Goal: Task Accomplishment & Management: Complete application form

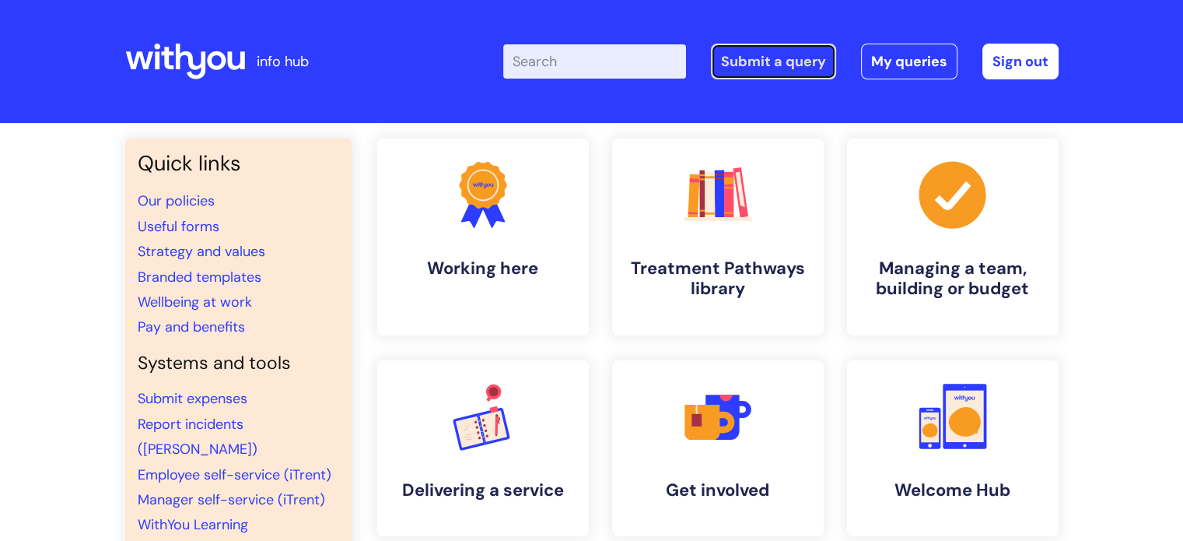
click at [767, 61] on link "Submit a query" at bounding box center [773, 62] width 125 height 36
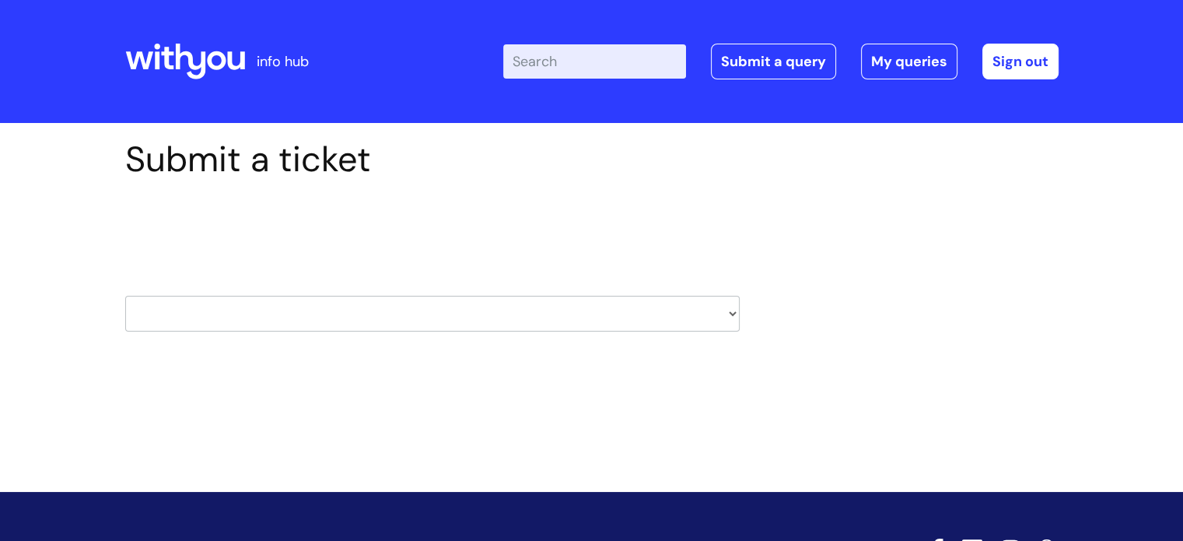
click at [274, 317] on select "HR / People IT and Support Clinical Drug Alerts Finance Accounts Data Support T…" at bounding box center [432, 314] width 615 height 36
select select "hr_/_people"
click at [125, 296] on select "HR / People IT and Support Clinical Drug Alerts Finance Accounts Data Support T…" at bounding box center [432, 314] width 615 height 36
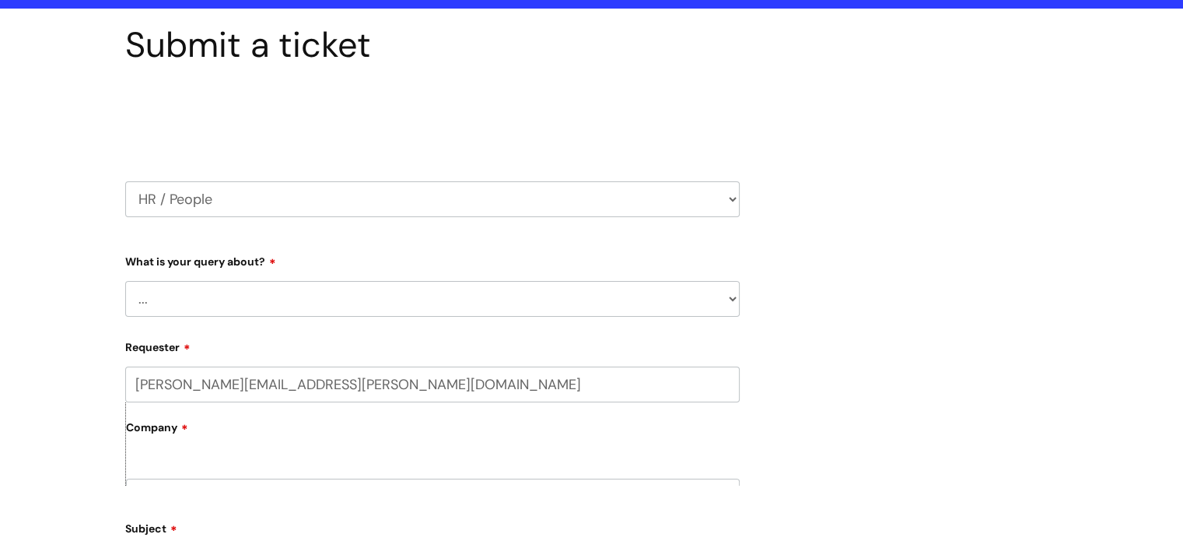
scroll to position [233, 0]
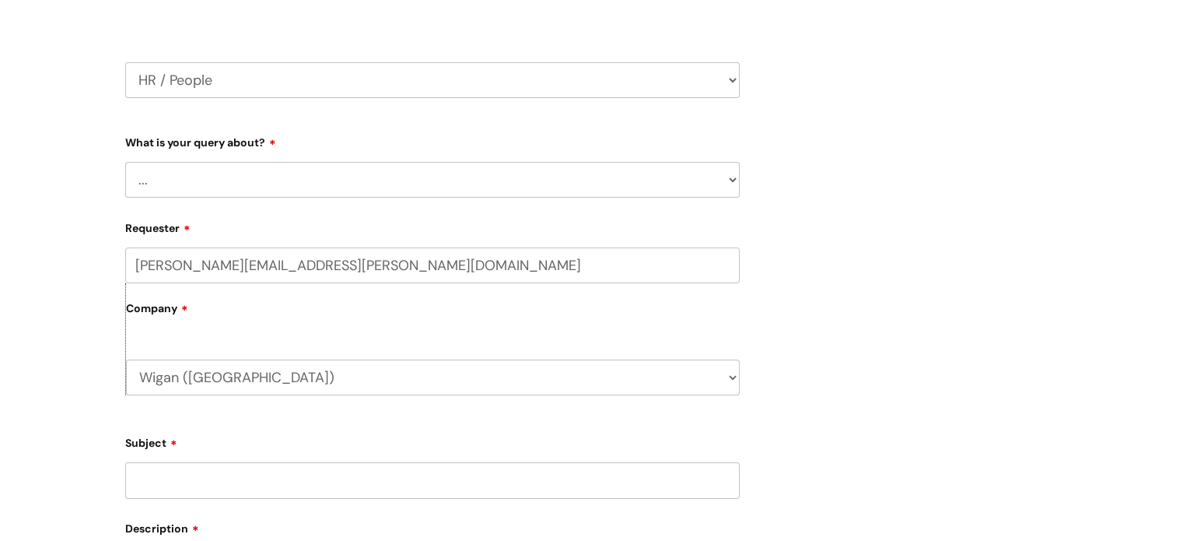
click at [279, 184] on select "... Absence Query Holiday Query Employee change request General HR Query iTrent…" at bounding box center [432, 180] width 615 height 36
select select "General HR Query"
click at [125, 162] on select "... Absence Query Holiday Query Employee change request General HR Query iTrent…" at bounding box center [432, 180] width 615 height 36
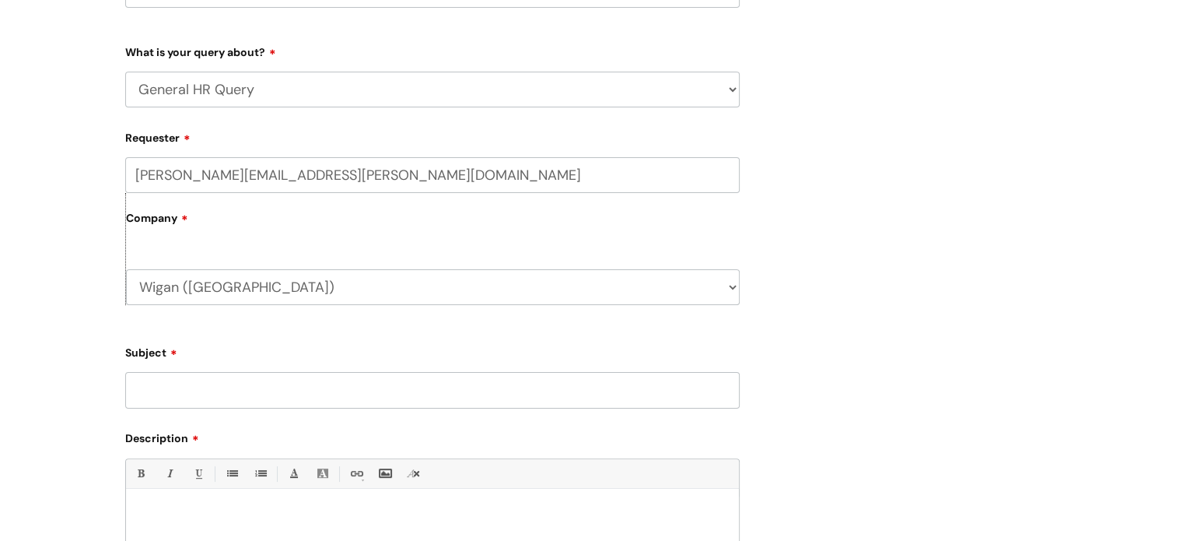
scroll to position [389, 0]
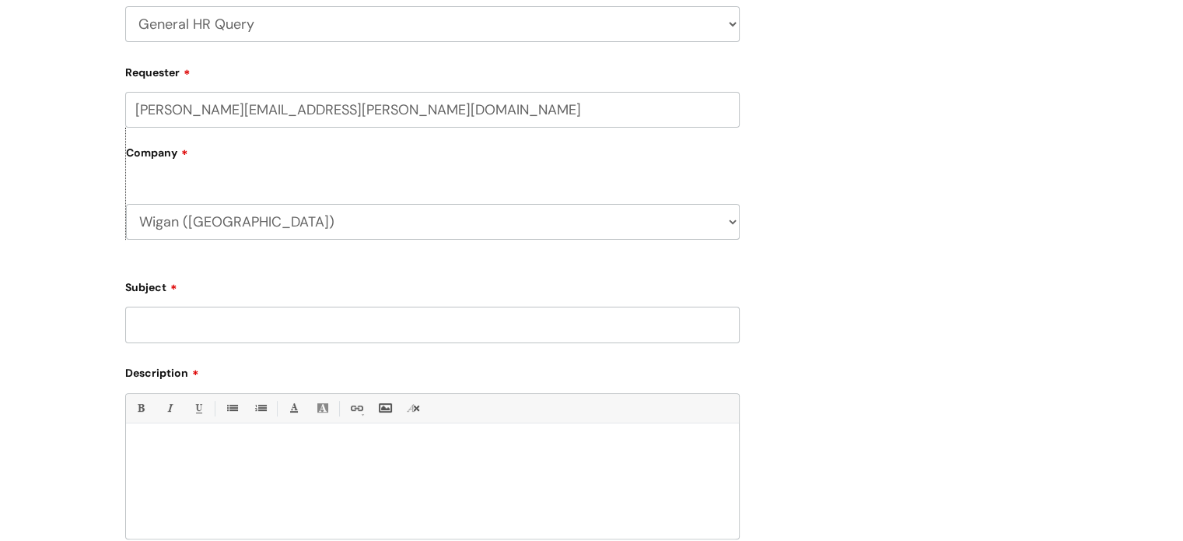
click at [240, 320] on input "Subject" at bounding box center [432, 325] width 615 height 36
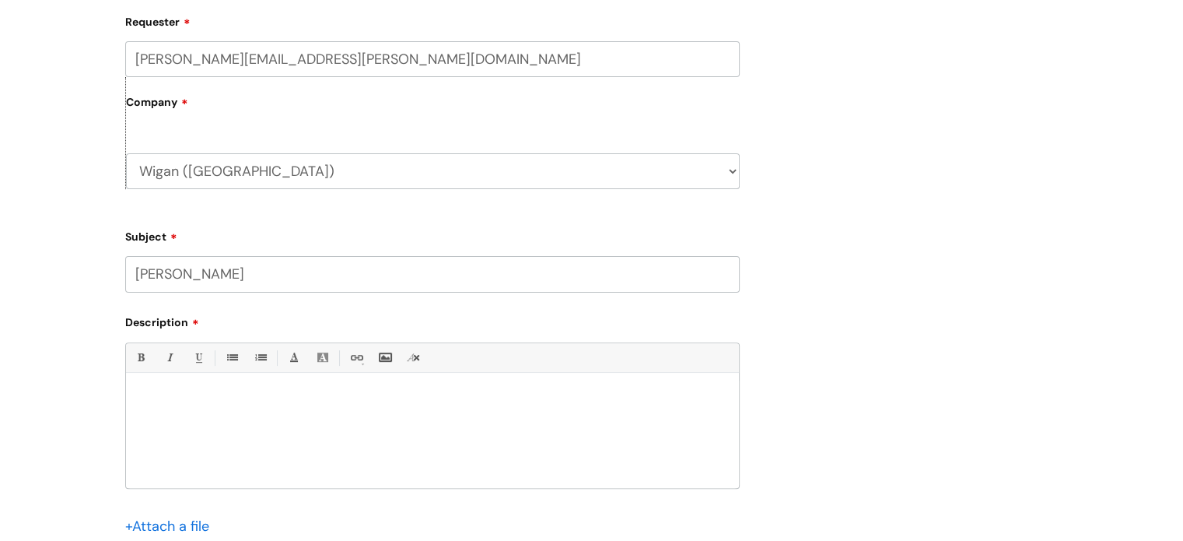
scroll to position [467, 0]
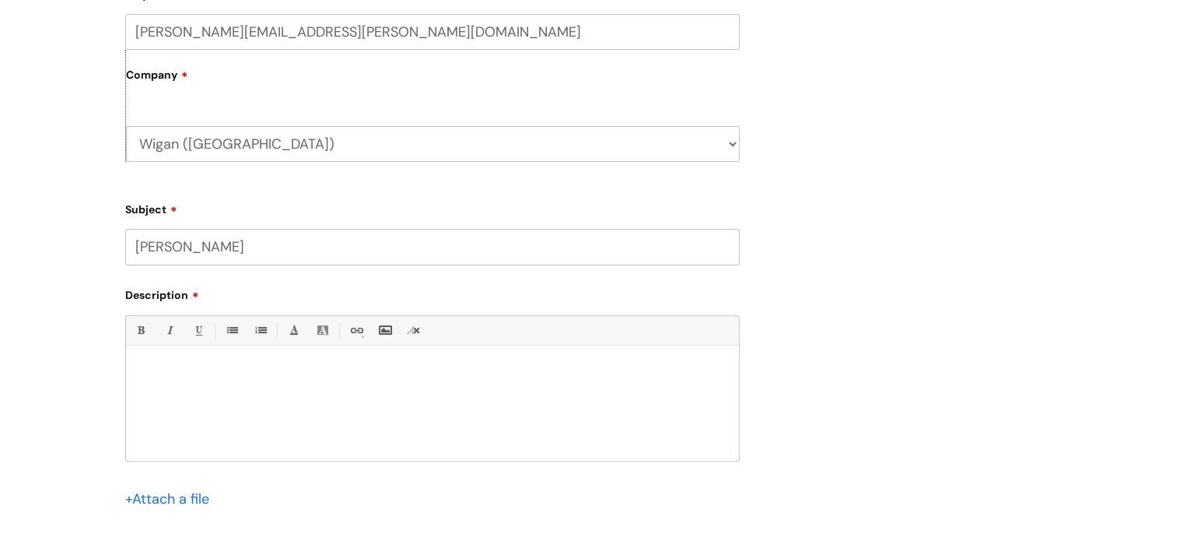
type input "[PERSON_NAME]"
click at [248, 380] on div at bounding box center [432, 406] width 613 height 107
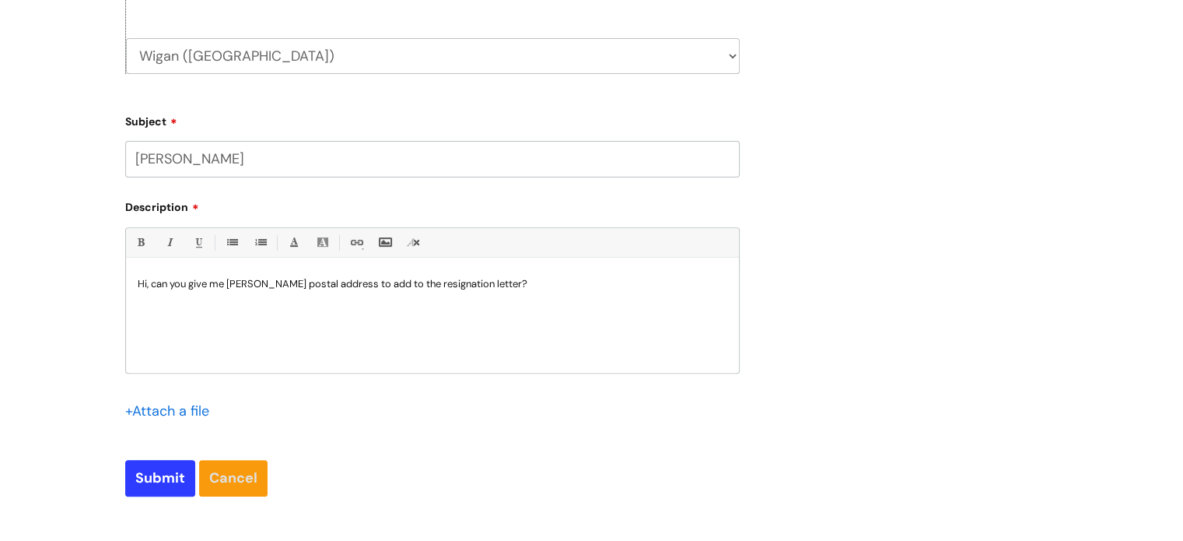
scroll to position [700, 0]
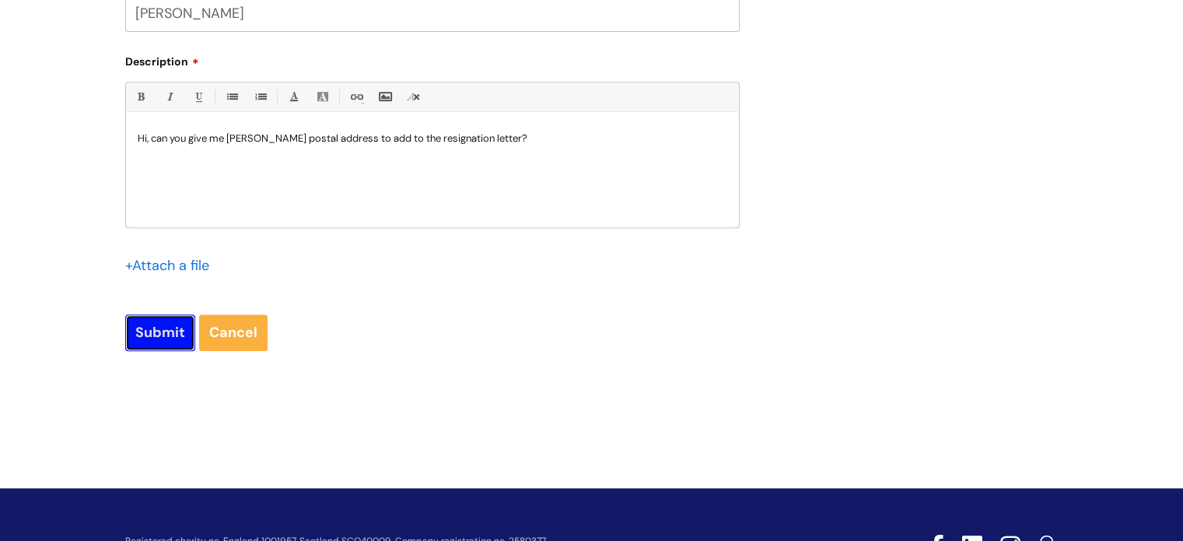
click at [145, 340] on input "Submit" at bounding box center [160, 332] width 70 height 36
type input "Please Wait..."
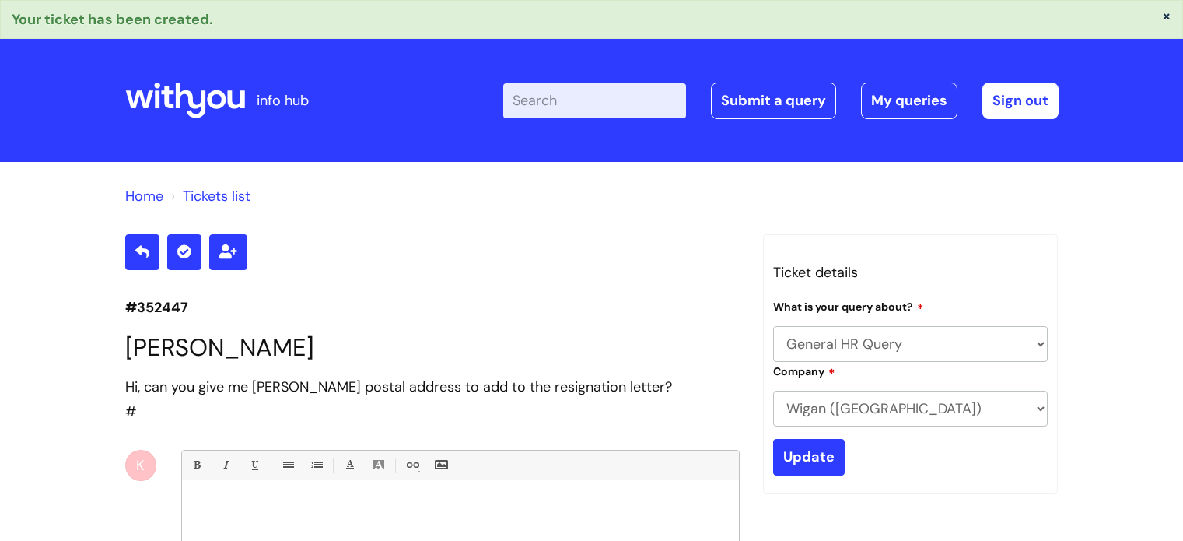
select select "General HR Query"
click at [921, 101] on link "My queries" at bounding box center [909, 100] width 96 height 36
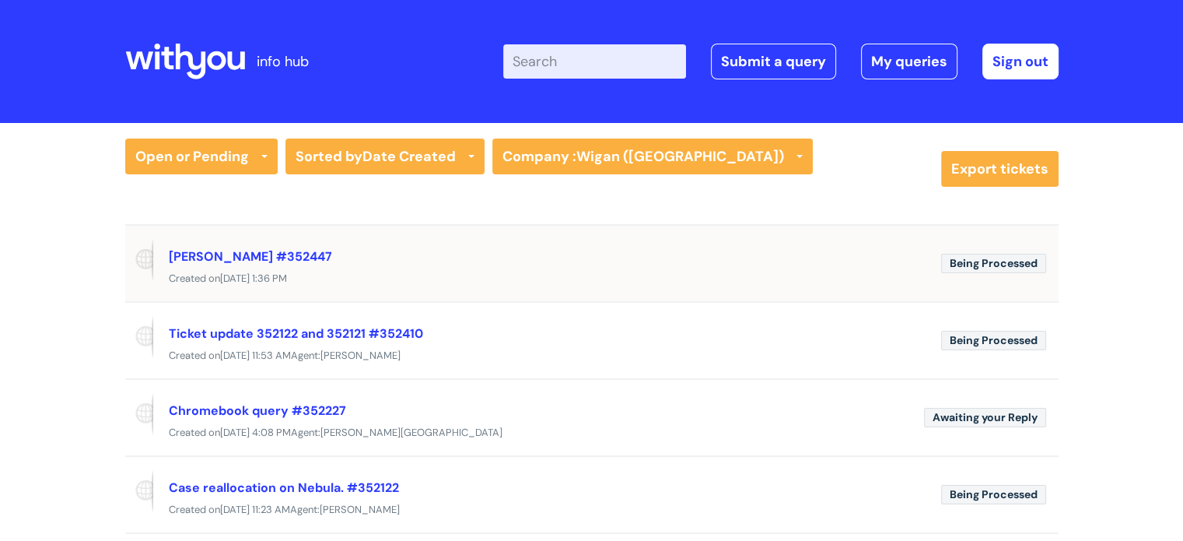
click at [999, 268] on span "Being Processed" at bounding box center [993, 263] width 105 height 19
click at [839, 255] on div "Mell Knox #352447" at bounding box center [549, 256] width 760 height 25
drag, startPoint x: 293, startPoint y: 252, endPoint x: 242, endPoint y: 259, distance: 51.1
click at [242, 259] on div "Mell Knox #352447" at bounding box center [549, 256] width 760 height 25
copy link "352447"
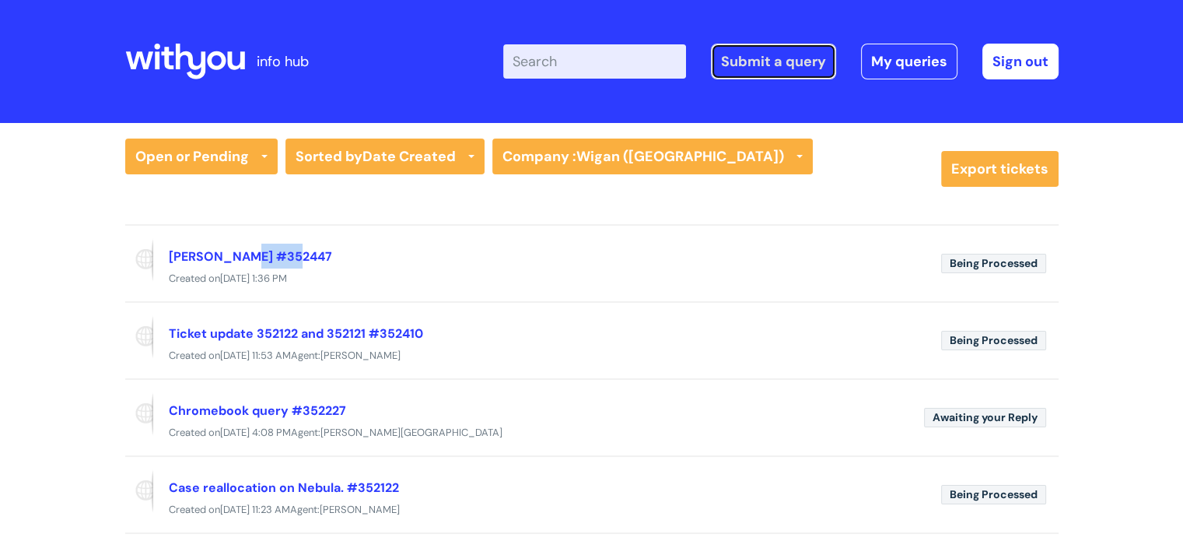
click at [759, 62] on link "Submit a query" at bounding box center [773, 62] width 125 height 36
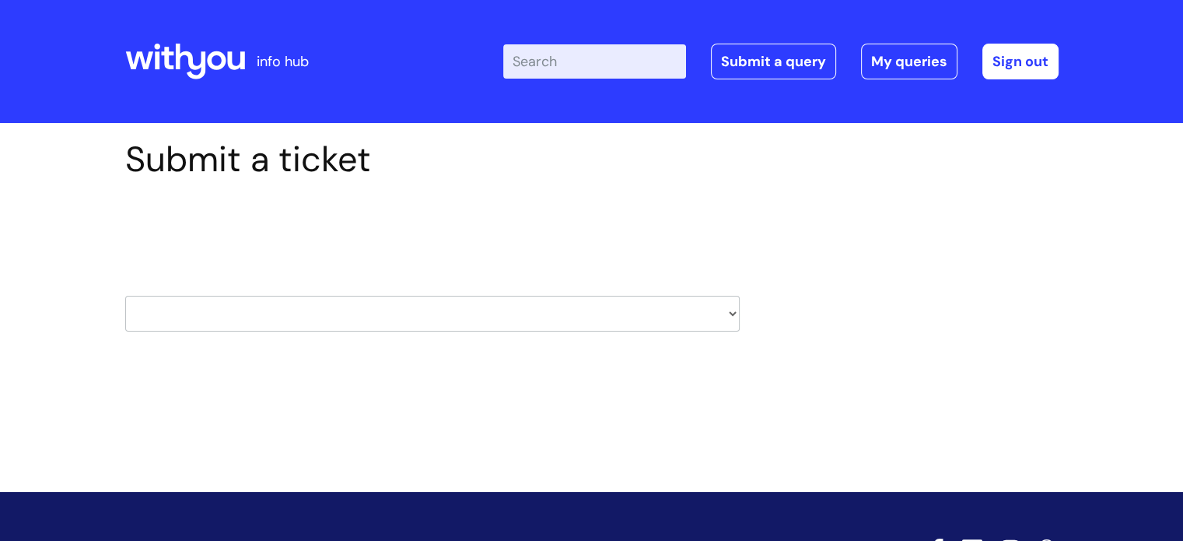
click at [332, 325] on select "HR / People IT and Support Clinical Drug Alerts Finance Accounts Data Support T…" at bounding box center [432, 314] width 615 height 36
select select "hr_/_people"
click at [125, 296] on select "HR / People IT and Support Clinical Drug Alerts Finance Accounts Data Support T…" at bounding box center [432, 314] width 615 height 36
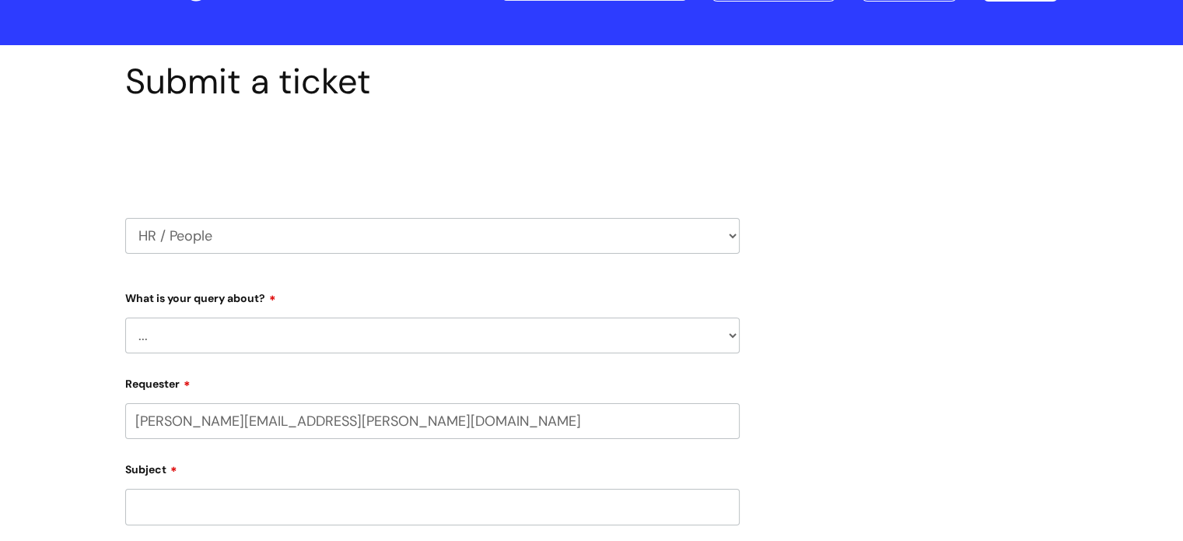
select select "80004286540"
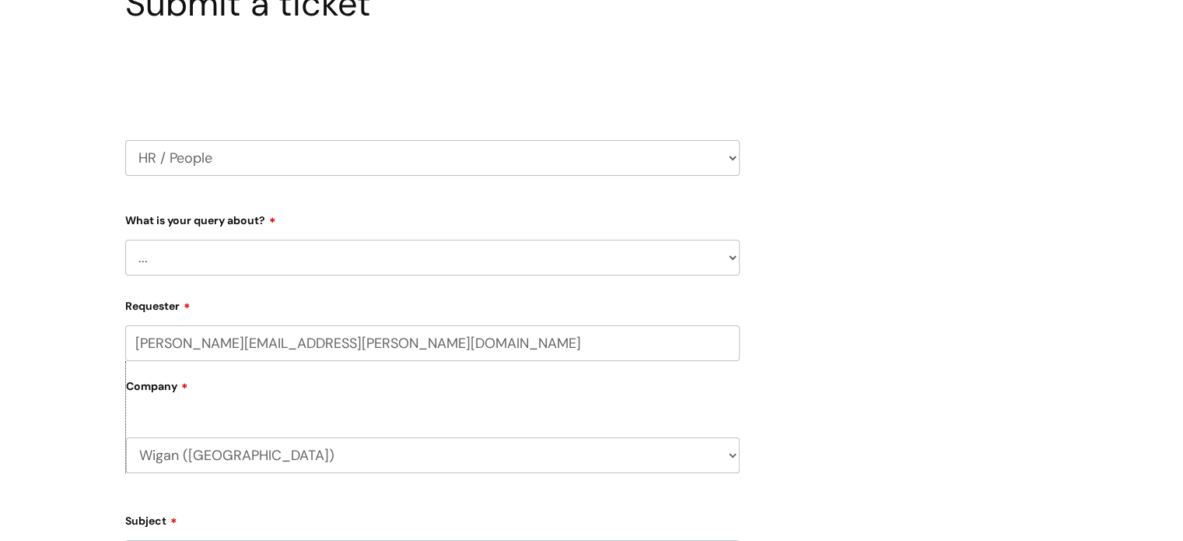
click at [244, 265] on select "... Absence Query Holiday Query Employee change request General HR Query iTrent…" at bounding box center [432, 258] width 615 height 36
select select "General HR Query"
click at [125, 240] on select "... Absence Query Holiday Query Employee change request General HR Query iTrent…" at bounding box center [432, 258] width 615 height 36
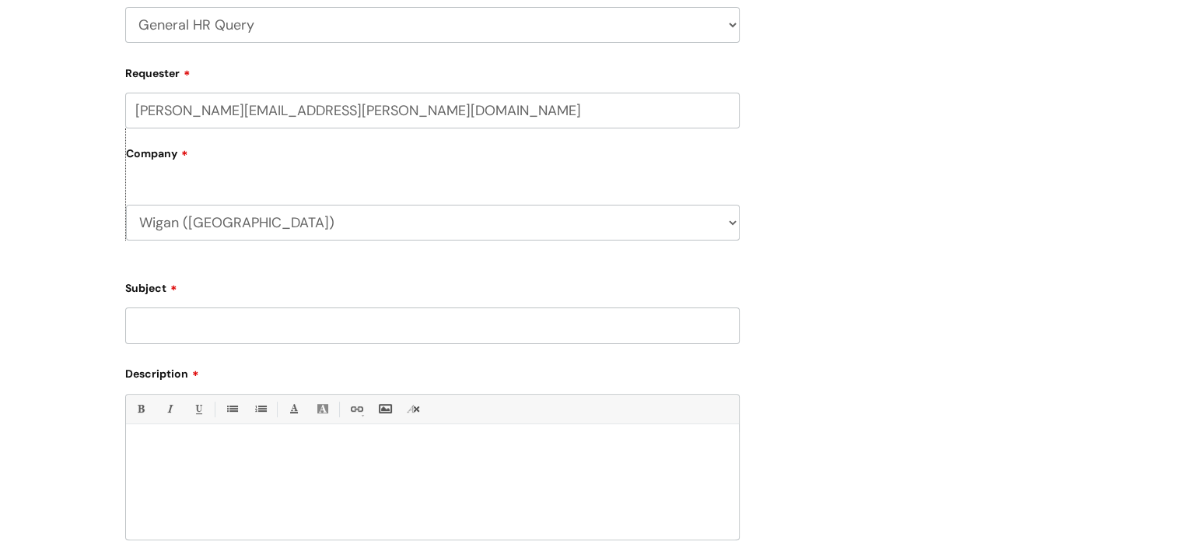
scroll to position [389, 0]
click at [251, 342] on input "Subject" at bounding box center [432, 325] width 615 height 36
paste input "352447"
drag, startPoint x: 286, startPoint y: 325, endPoint x: 148, endPoint y: 332, distance: 138.7
click at [134, 335] on input "cancel ticket 352447" at bounding box center [432, 325] width 615 height 36
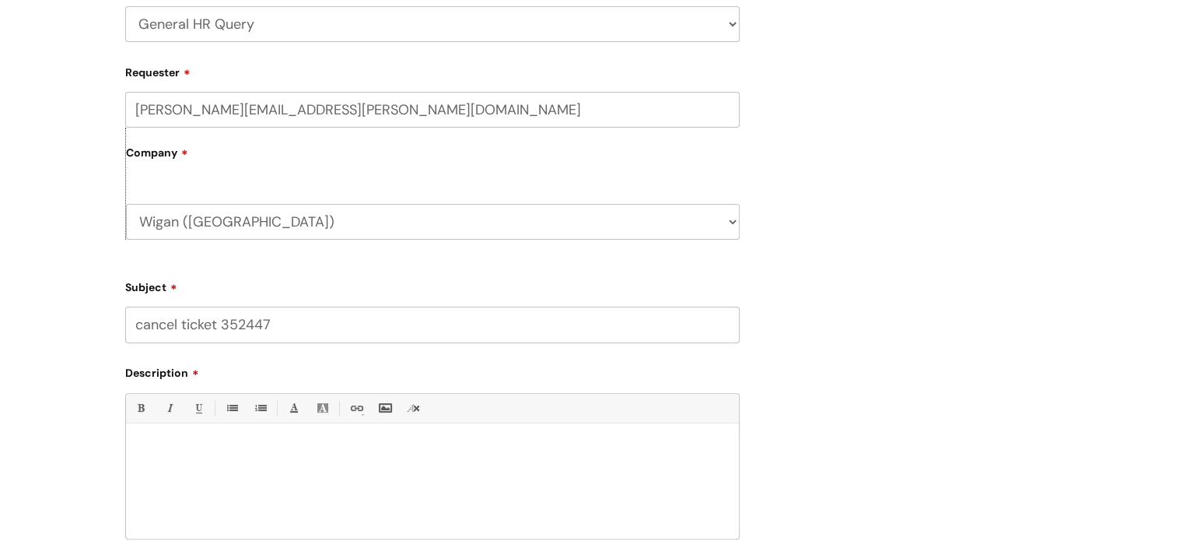
type input "cancel ticket 352447"
click at [190, 445] on p at bounding box center [433, 450] width 590 height 14
paste div
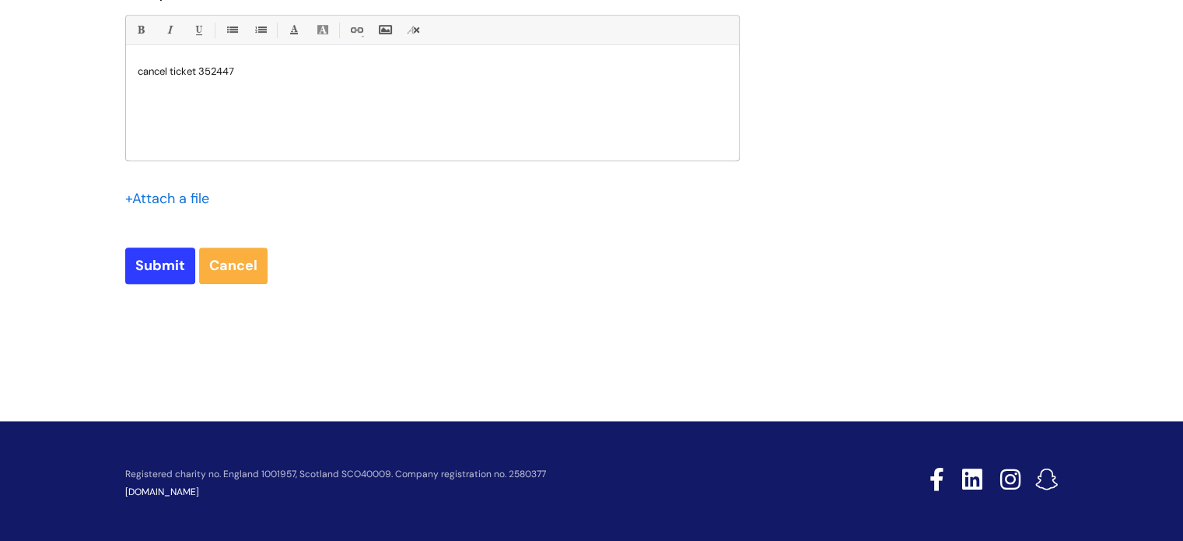
scroll to position [772, 0]
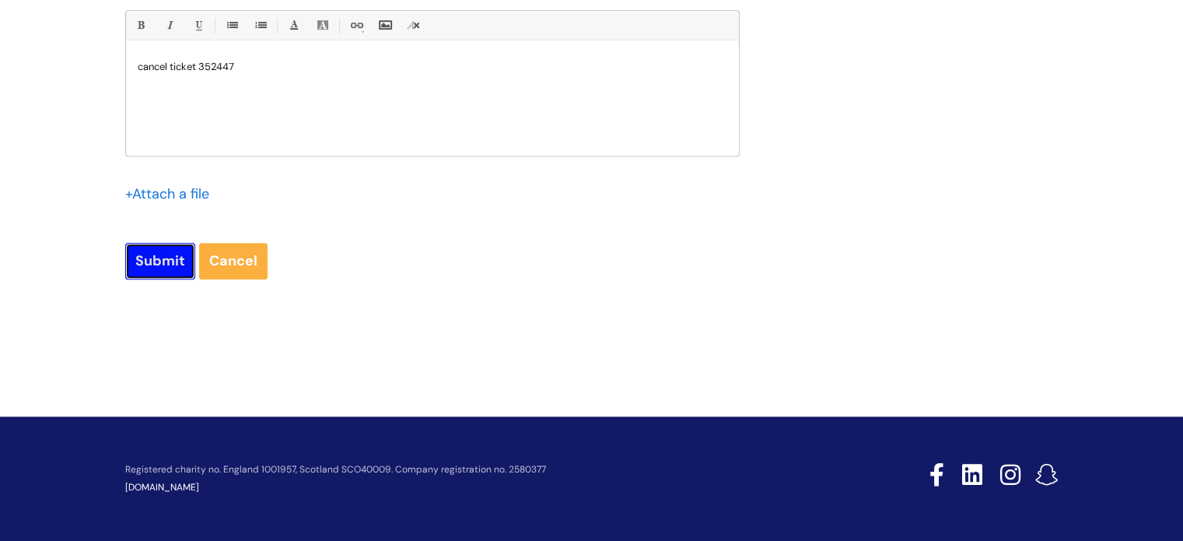
click at [155, 255] on input "Submit" at bounding box center [160, 261] width 70 height 36
type input "Please Wait..."
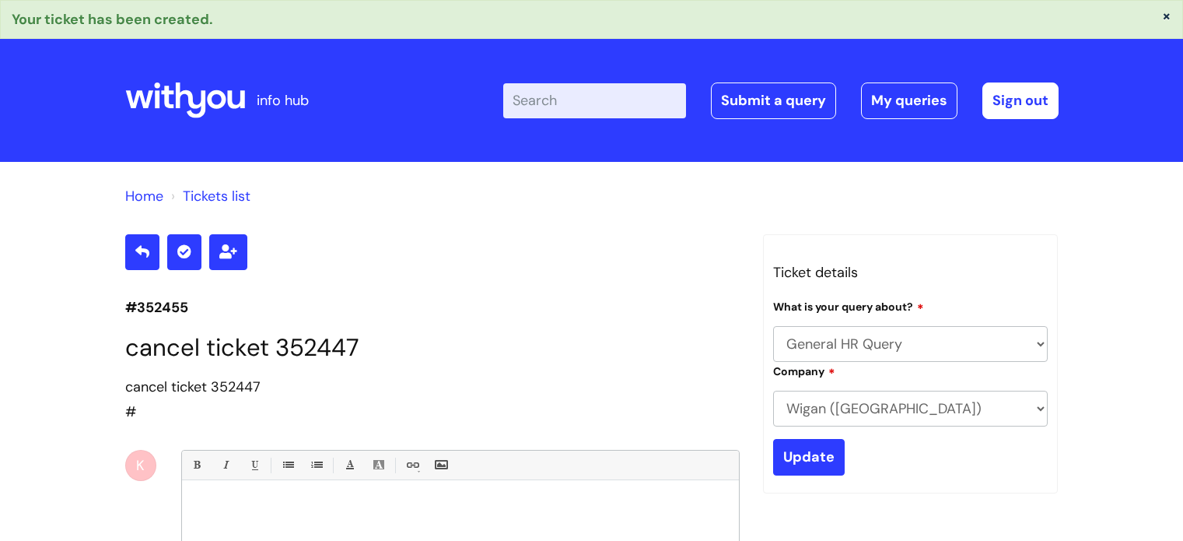
select select "General HR Query"
click at [742, 111] on link "Submit a query" at bounding box center [773, 100] width 125 height 36
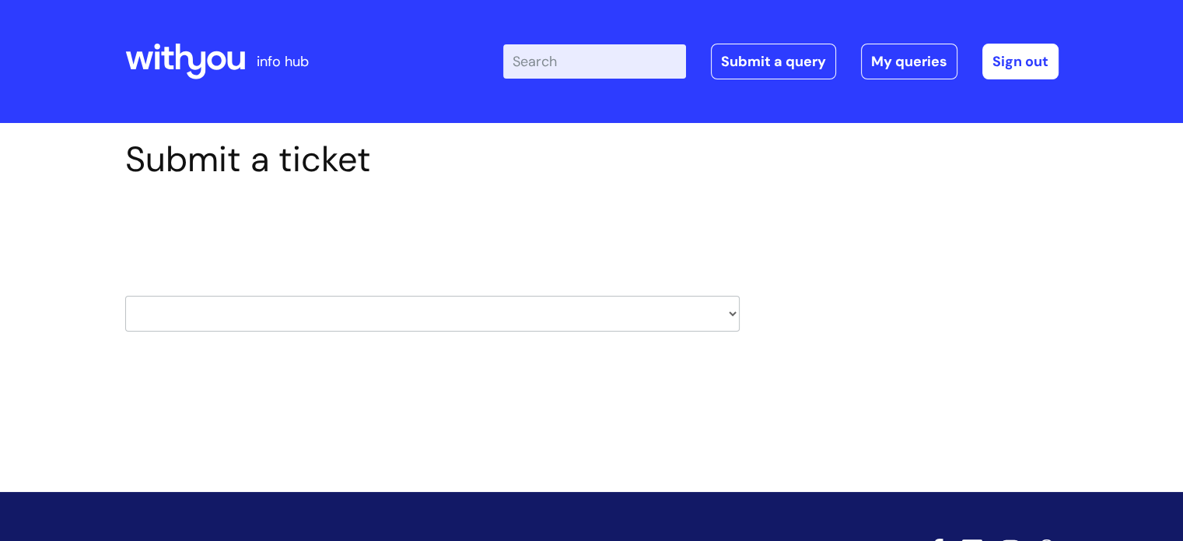
click at [196, 319] on select "HR / People IT and Support Clinical Drug Alerts Finance Accounts Data Support T…" at bounding box center [432, 314] width 615 height 36
select select "it_and_support"
click at [125, 296] on select "HR / People IT and Support Clinical Drug Alerts Finance Accounts Data Support T…" at bounding box center [432, 314] width 615 height 36
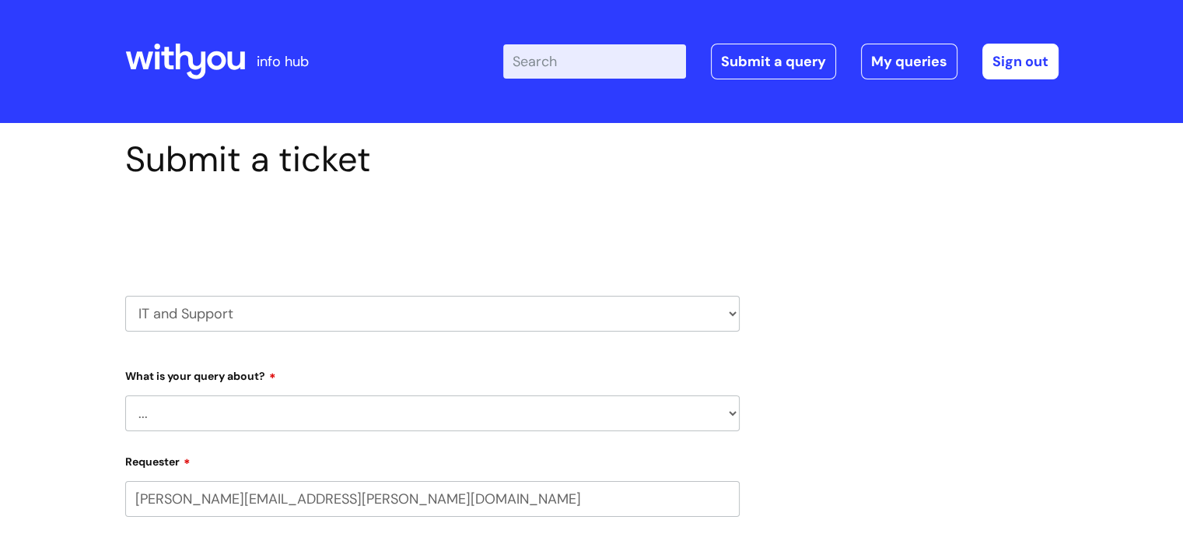
select select "80004286540"
click at [260, 413] on select "... Mobile Phone Reset & MFA Accounts, Starters and Leavers IT Hardware issue I…" at bounding box center [432, 413] width 615 height 36
select select "Something Else"
click at [125, 395] on select "... Mobile Phone Reset & MFA Accounts, Starters and Leavers IT Hardware issue I…" at bounding box center [432, 413] width 615 height 36
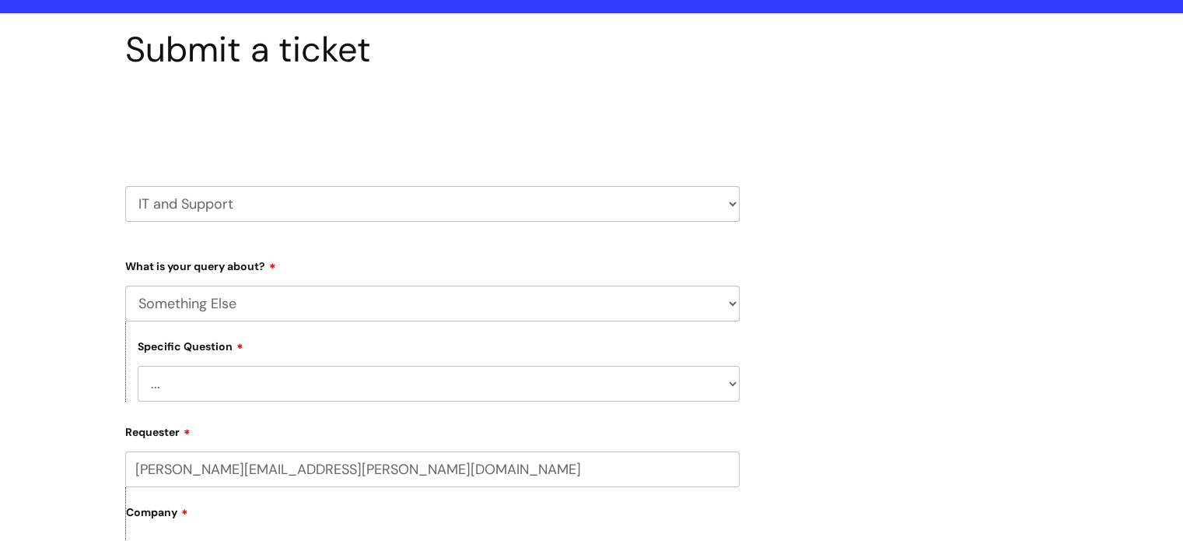
scroll to position [233, 0]
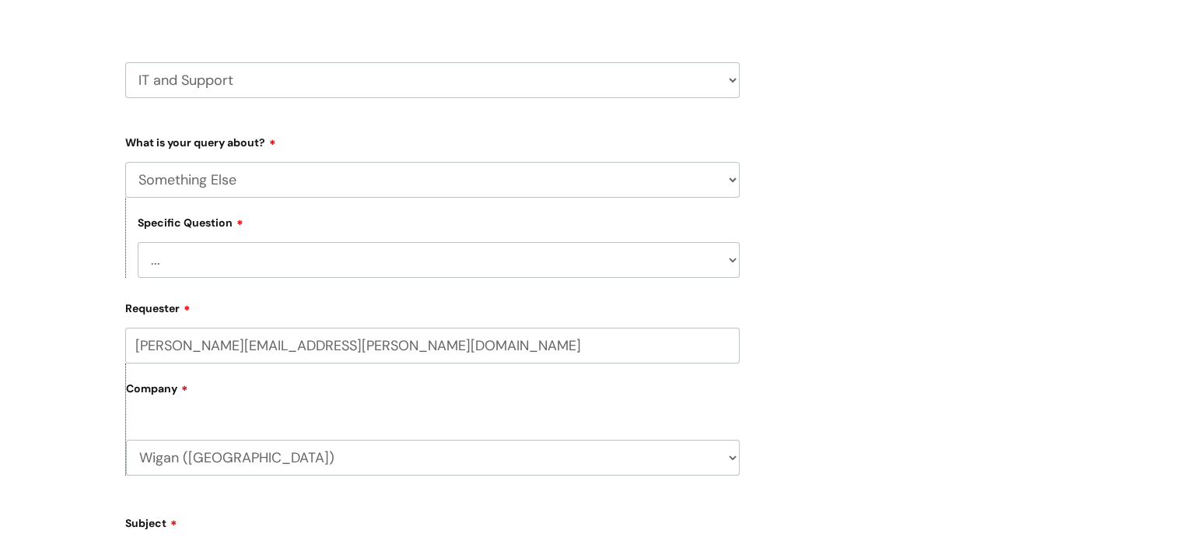
click at [268, 261] on select "... My problem is not listed" at bounding box center [439, 260] width 602 height 36
select select "My problem is not listed"
click at [138, 242] on select "... My problem is not listed" at bounding box center [439, 260] width 602 height 36
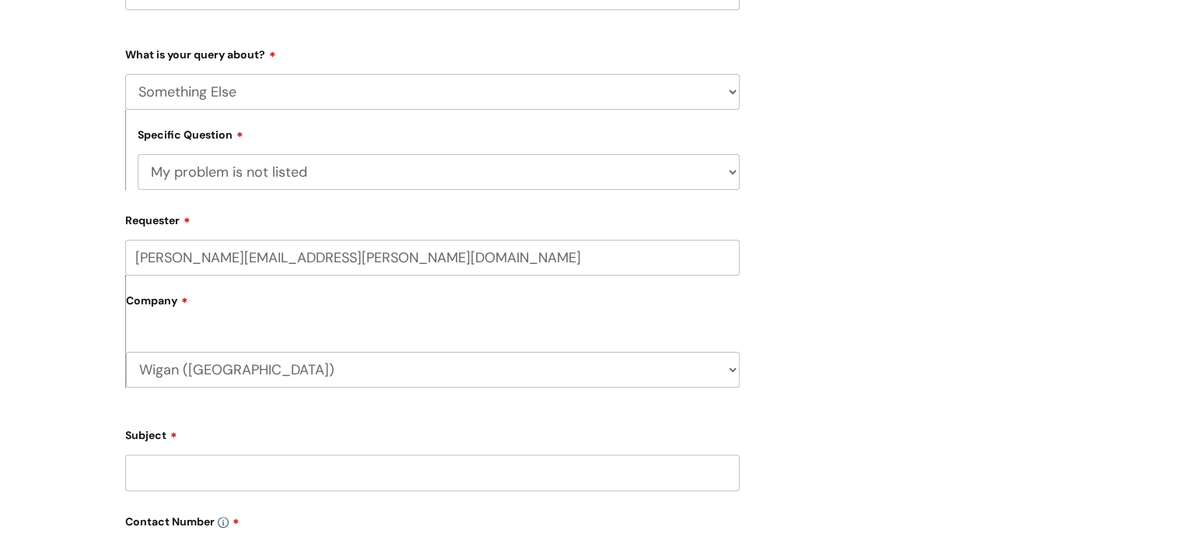
scroll to position [389, 0]
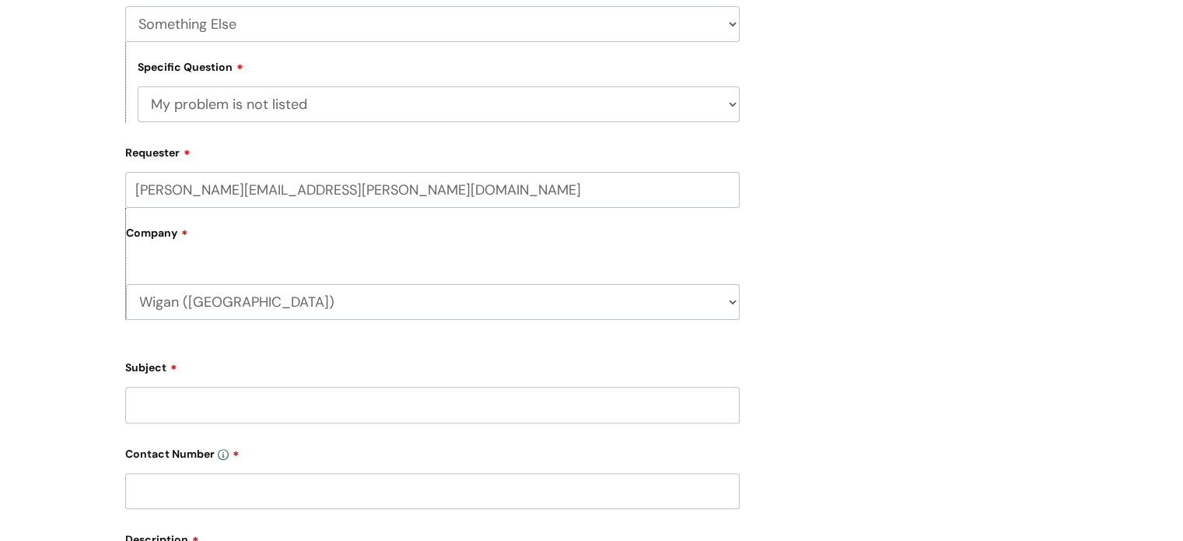
click at [261, 394] on input "Subject" at bounding box center [432, 405] width 615 height 36
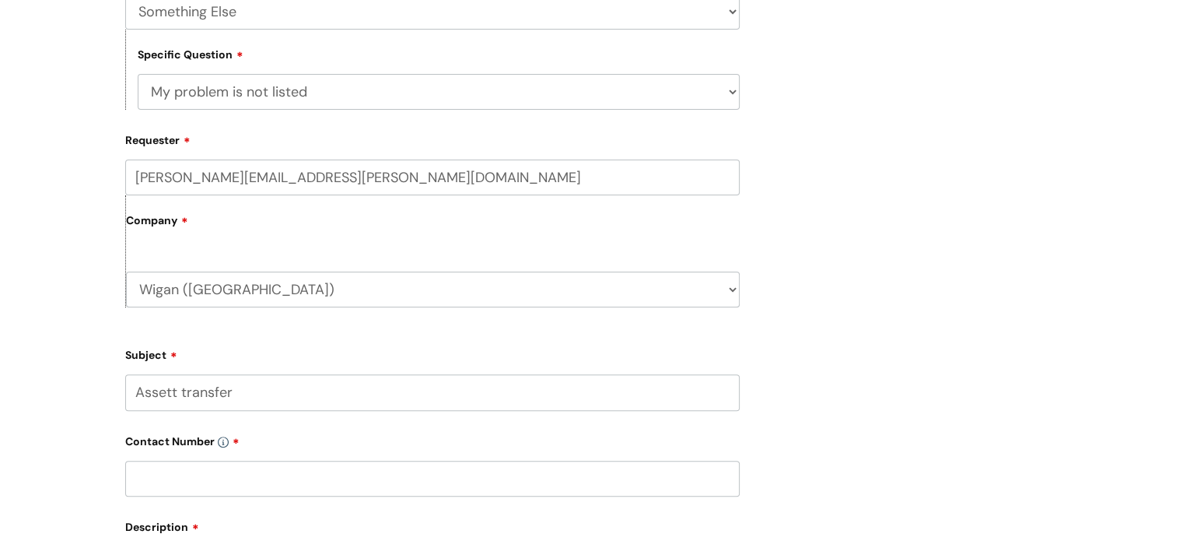
scroll to position [622, 0]
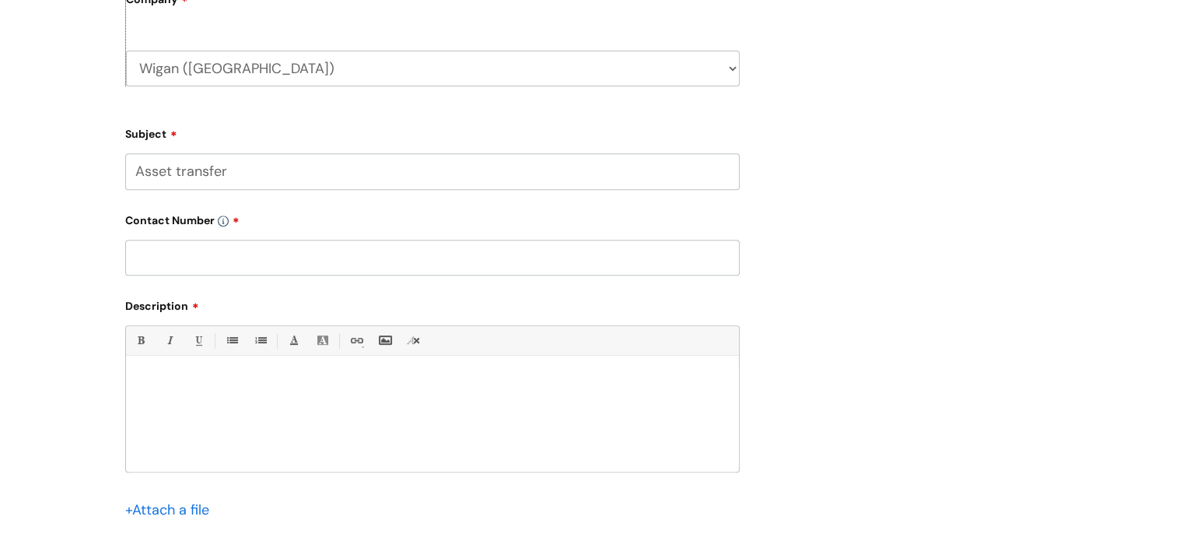
drag, startPoint x: 240, startPoint y: 171, endPoint x: 129, endPoint y: 173, distance: 111.3
click at [129, 173] on input "Asset transfer" at bounding box center [432, 171] width 615 height 36
type input "Asset transfer"
click at [163, 258] on input "text" at bounding box center [432, 258] width 615 height 36
type input "07966206604"
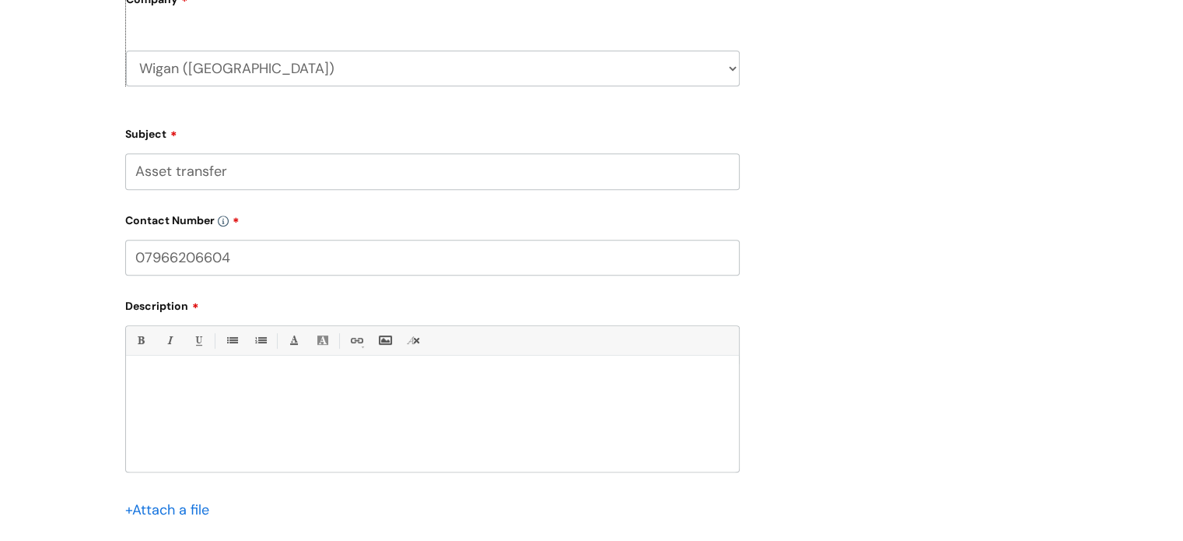
click at [199, 427] on div at bounding box center [432, 417] width 613 height 107
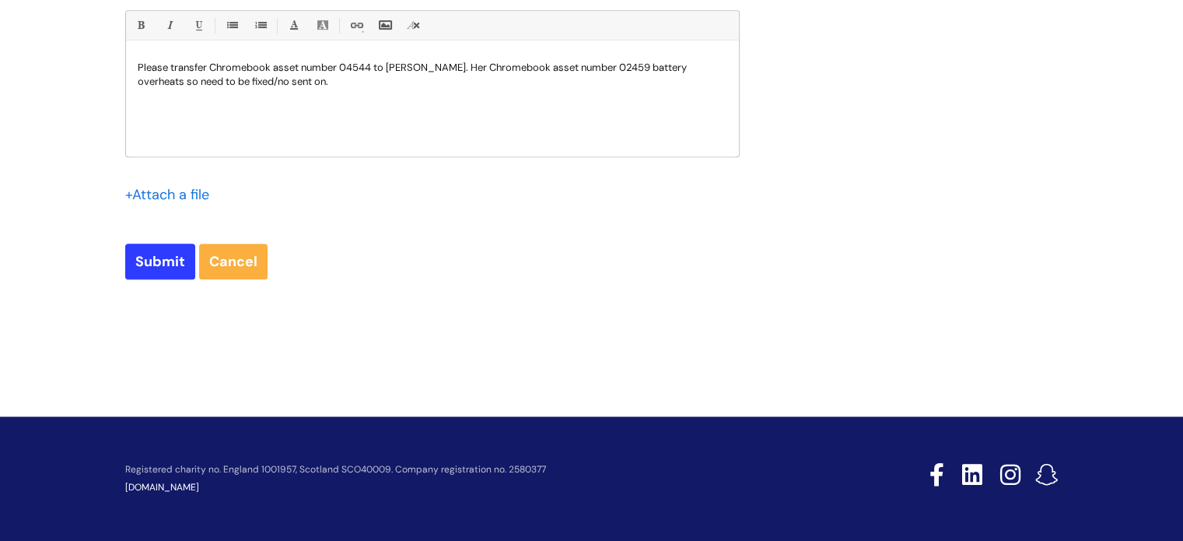
scroll to position [938, 0]
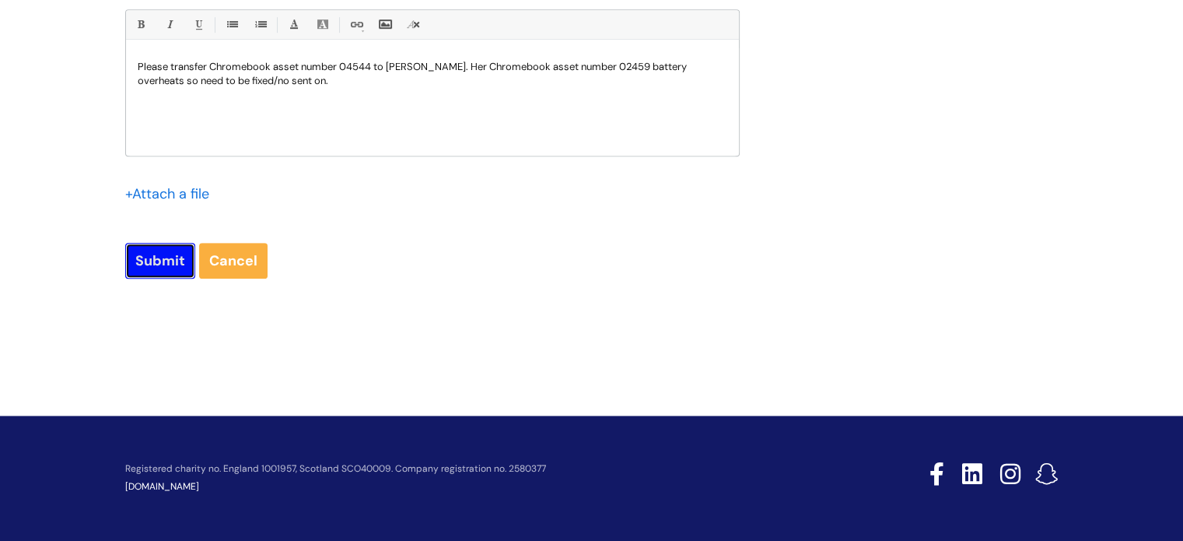
click at [159, 265] on input "Submit" at bounding box center [160, 261] width 70 height 36
type input "Please Wait..."
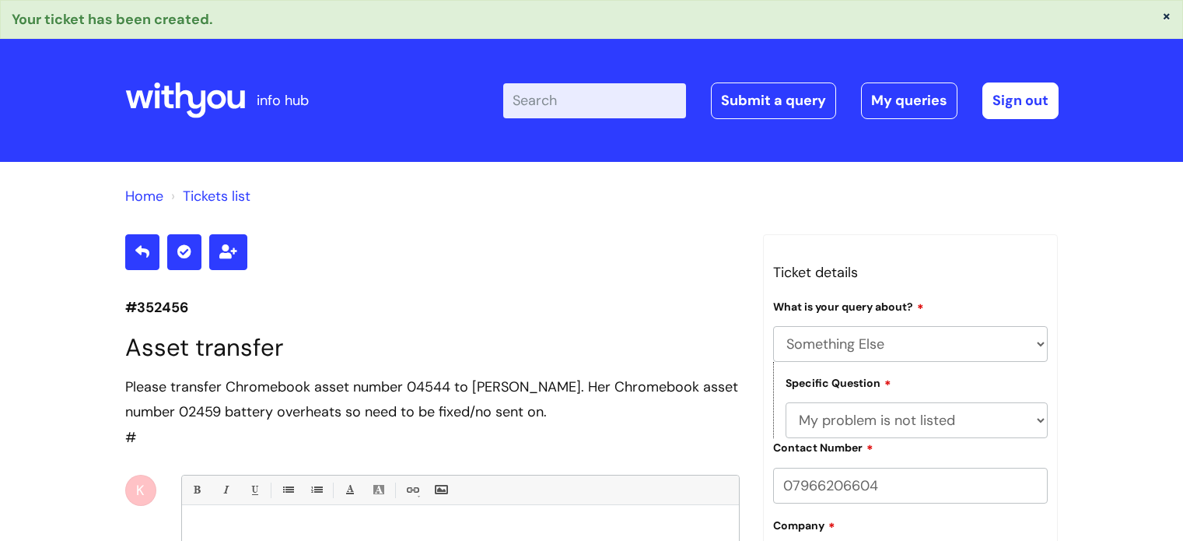
select select "Something Else"
select select "My problem is not listed"
